Goal: Information Seeking & Learning: Learn about a topic

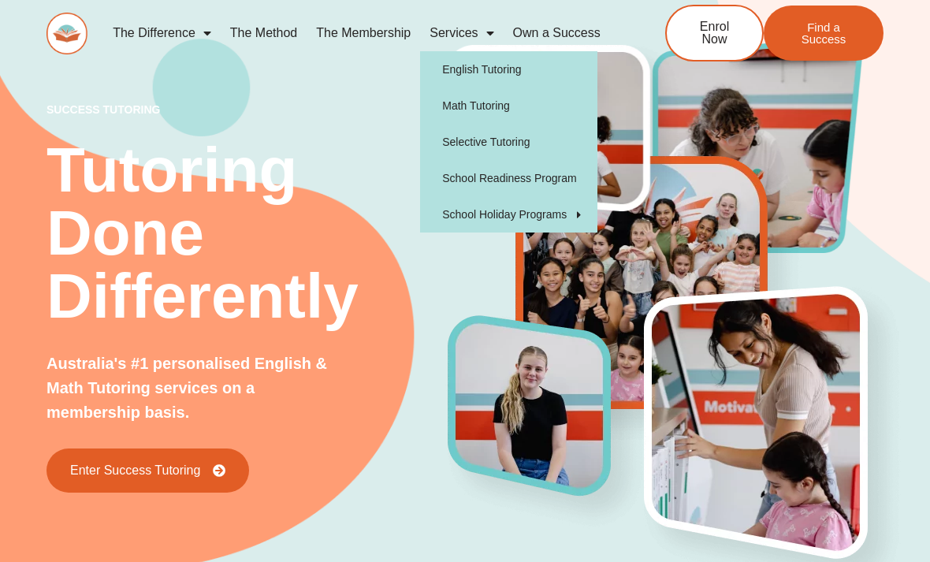
click at [558, 108] on link "Math Tutoring" at bounding box center [508, 105] width 177 height 36
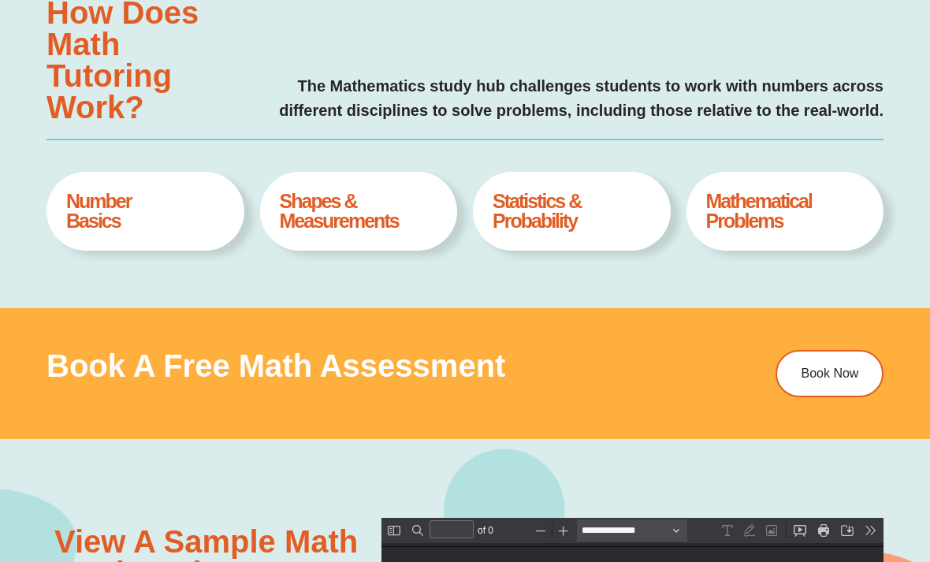
scroll to position [600, 0]
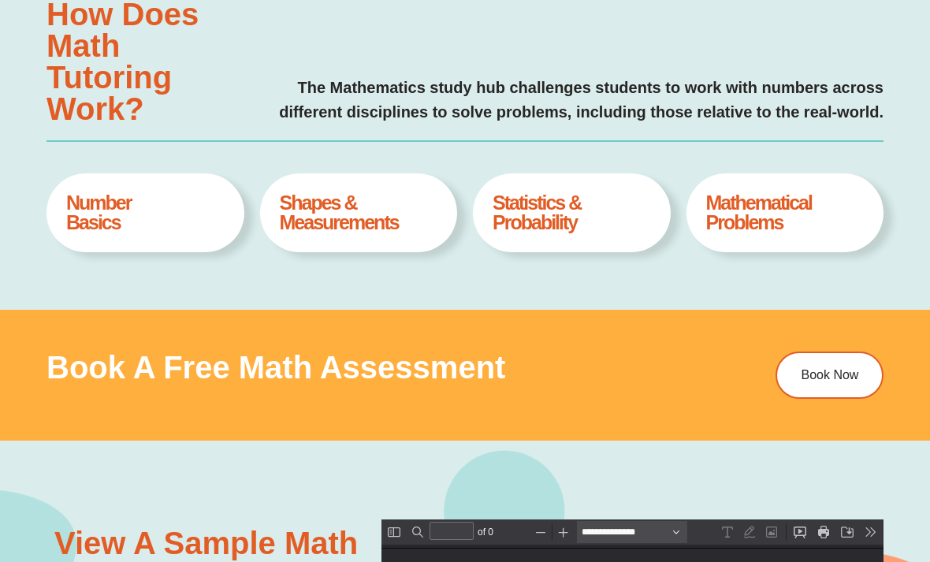
type input "*"
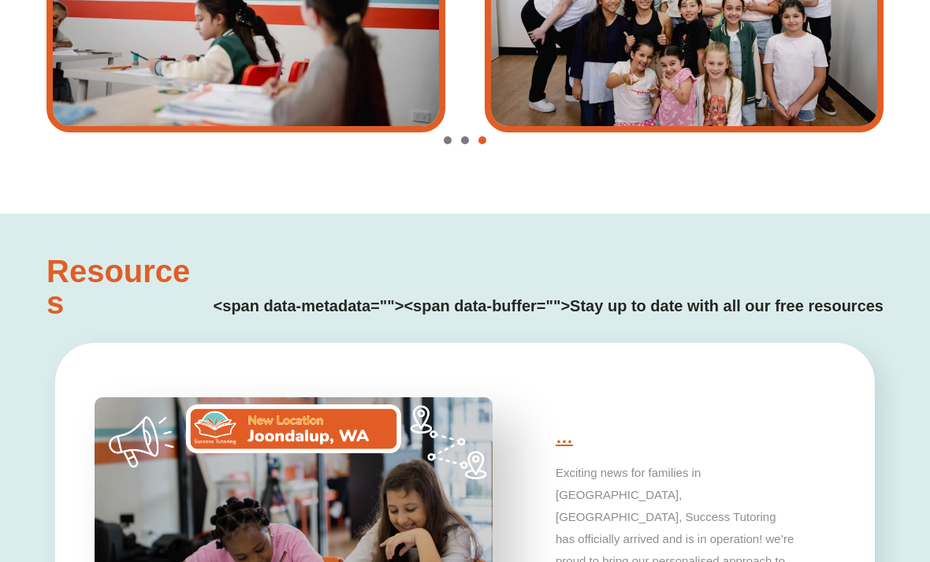
scroll to position [2990, 0]
click at [466, 309] on h4 "<span data-metadata=" "><span data-buffer=" ">Stay up to date with all our free…" at bounding box center [546, 307] width 673 height 24
click at [169, 294] on h3 "Resources" at bounding box center [120, 286] width 148 height 63
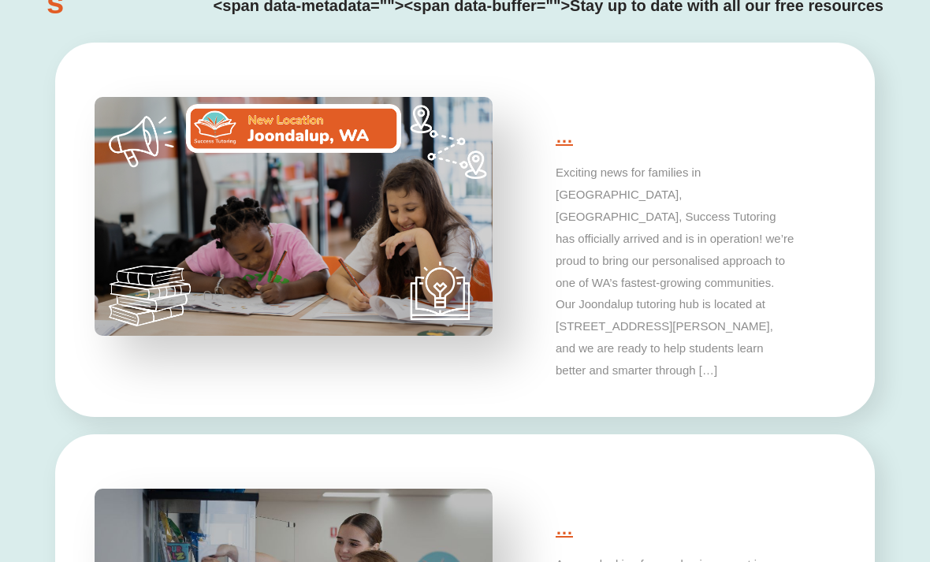
scroll to position [3291, 0]
click at [637, 243] on p "Exciting news for families in Joonalip, WA, Success Tutoring has officially arr…" at bounding box center [676, 271] width 240 height 219
click at [556, 142] on link "…" at bounding box center [564, 137] width 17 height 20
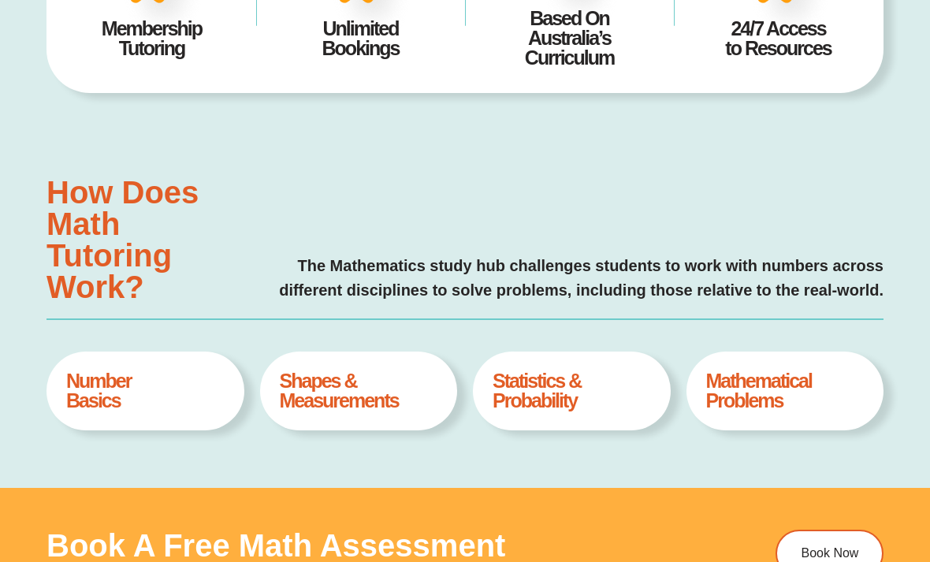
scroll to position [424, 0]
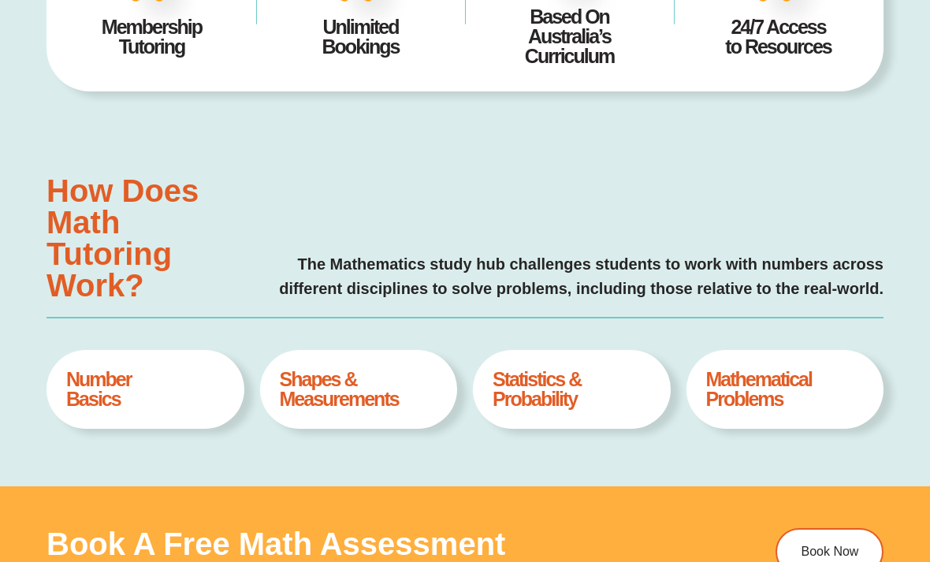
click at [504, 385] on h4 "Statistics & Probability" at bounding box center [571, 389] width 158 height 39
click at [533, 372] on h4 "Statistics & Probability" at bounding box center [571, 389] width 158 height 39
click at [537, 380] on h4 "Statistics & Probability" at bounding box center [571, 389] width 158 height 39
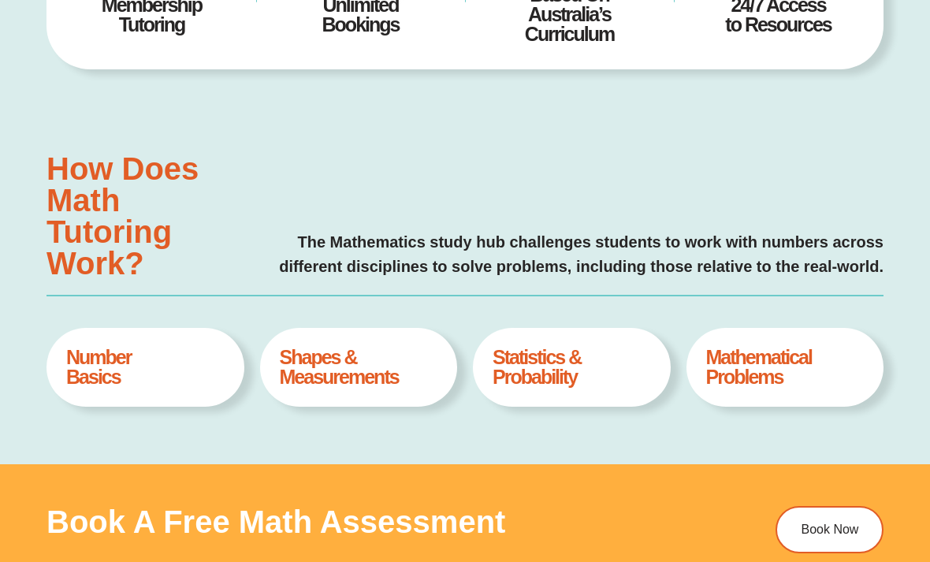
scroll to position [457, 0]
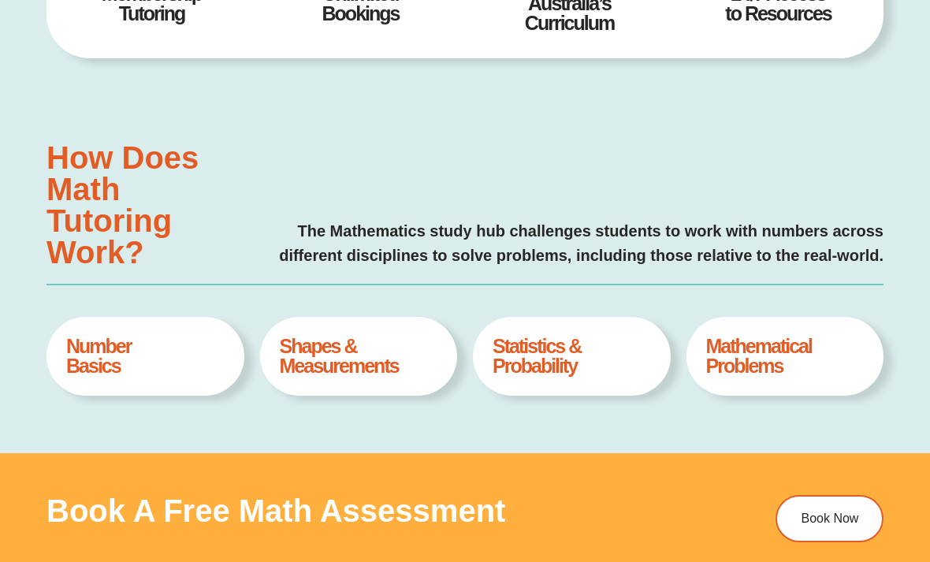
click at [528, 346] on h4 "Statistics & Probability" at bounding box center [571, 355] width 158 height 39
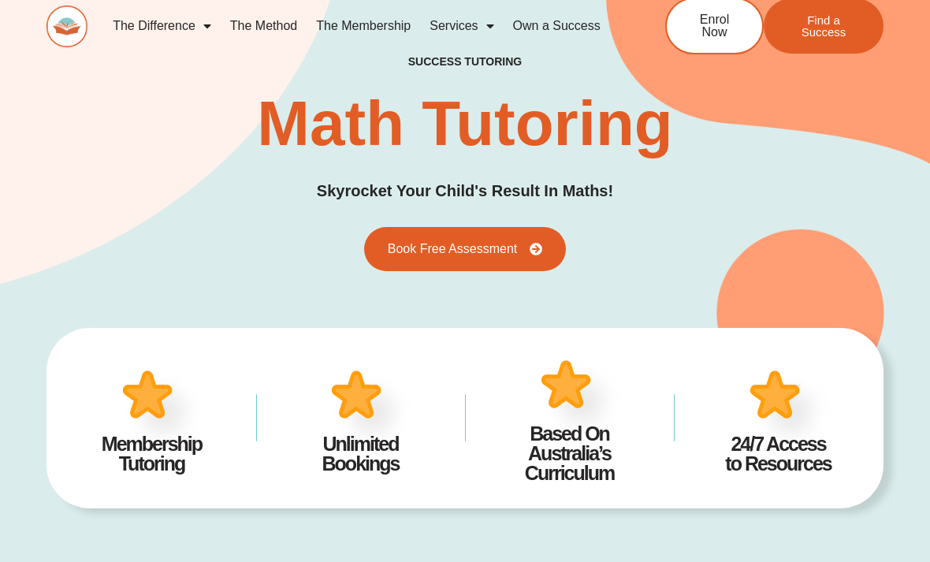
scroll to position [0, 0]
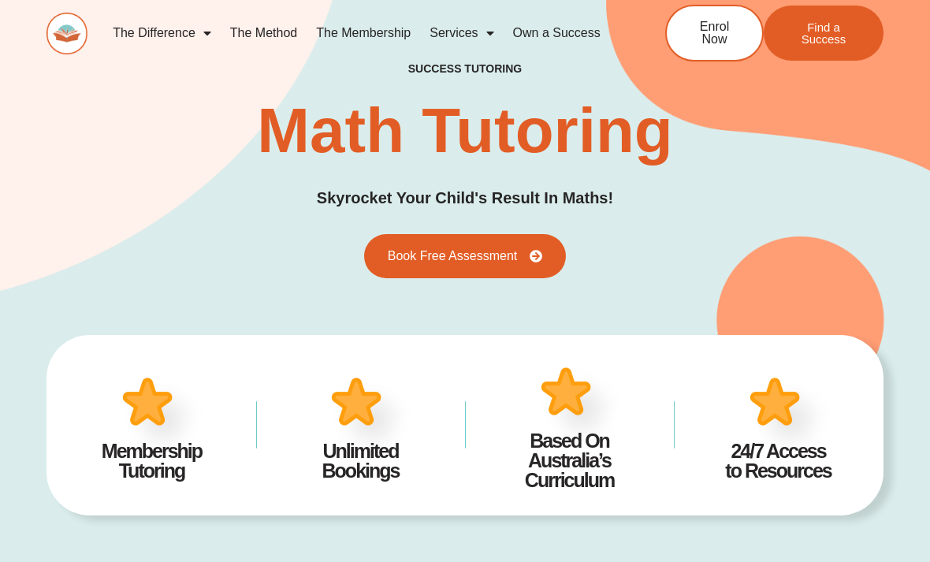
click at [281, 20] on link "The Method" at bounding box center [264, 33] width 86 height 36
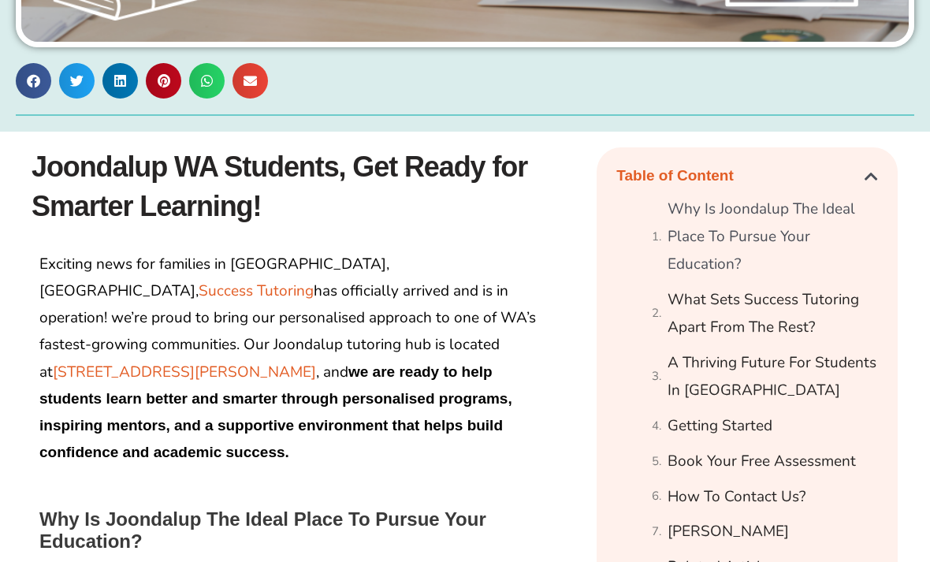
scroll to position [731, 0]
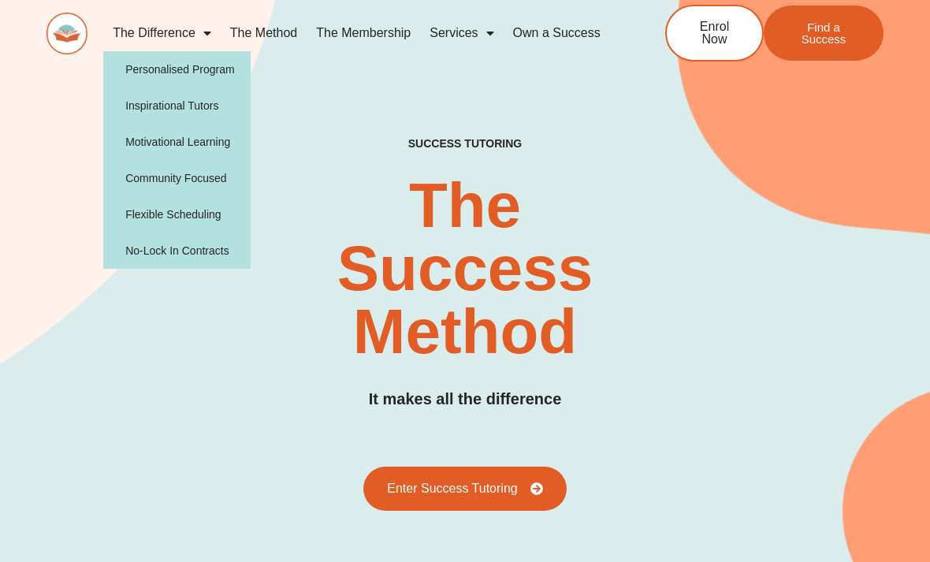
click at [474, 35] on link "Services" at bounding box center [461, 33] width 83 height 36
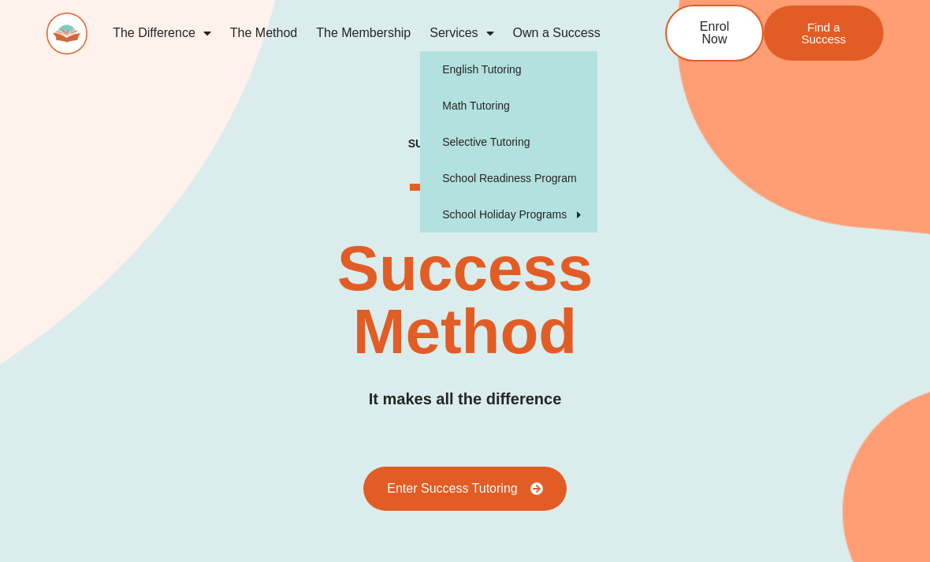
click at [561, 117] on link "Math Tutoring" at bounding box center [508, 105] width 177 height 36
